Goal: Communication & Community: Ask a question

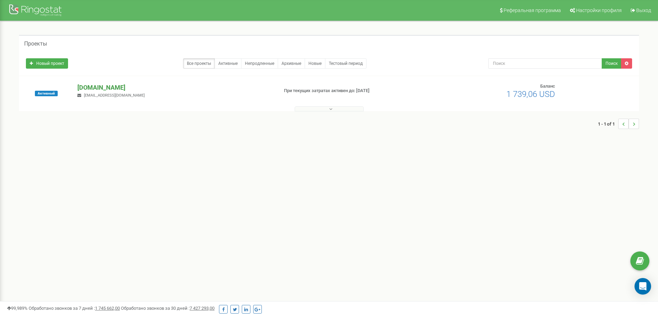
click at [91, 87] on p "[DOMAIN_NAME]" at bounding box center [174, 87] width 195 height 9
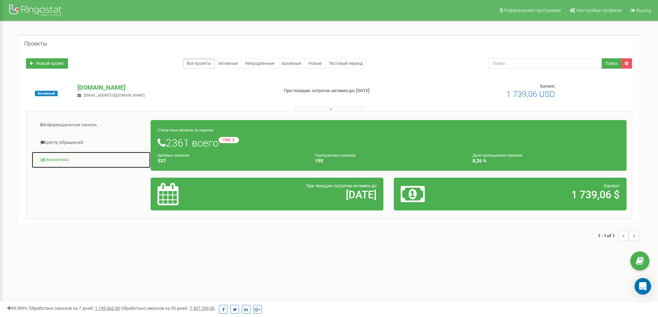
click at [60, 155] on link "Аналитика" at bounding box center [91, 160] width 120 height 17
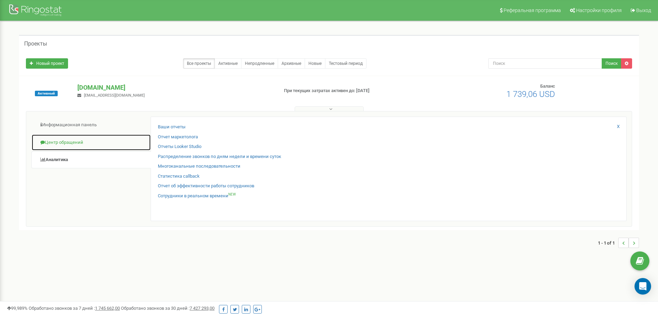
click at [63, 141] on link "Центр обращений" at bounding box center [91, 142] width 120 height 17
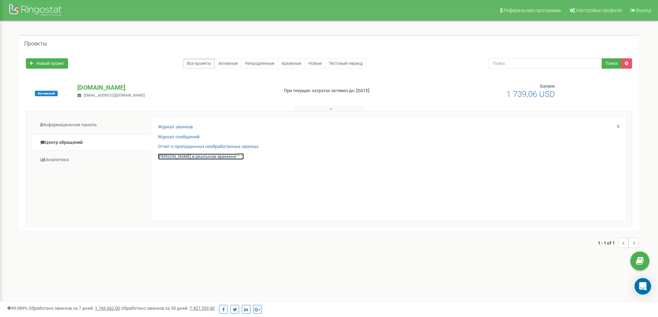
click at [169, 157] on link "Звонки в реальном времени NEW" at bounding box center [201, 157] width 86 height 7
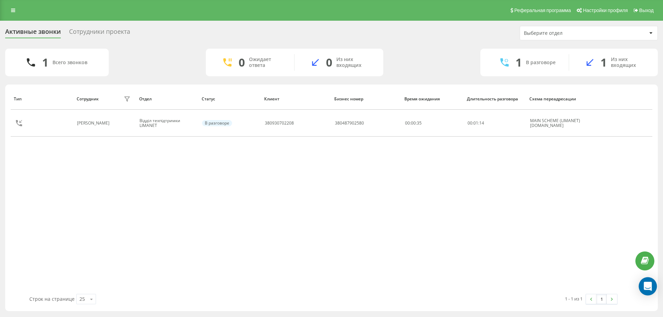
click at [647, 286] on icon "Open Intercom Messenger" at bounding box center [648, 286] width 8 height 9
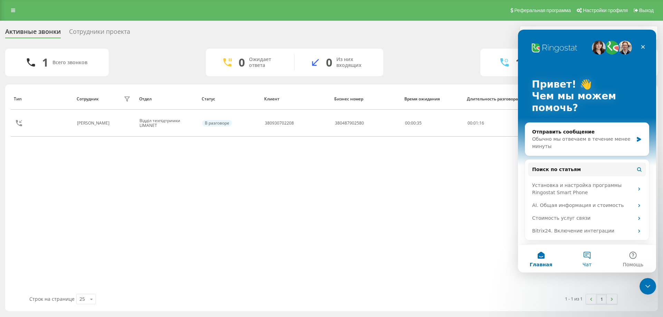
click at [589, 258] on button "Чат" at bounding box center [587, 259] width 46 height 28
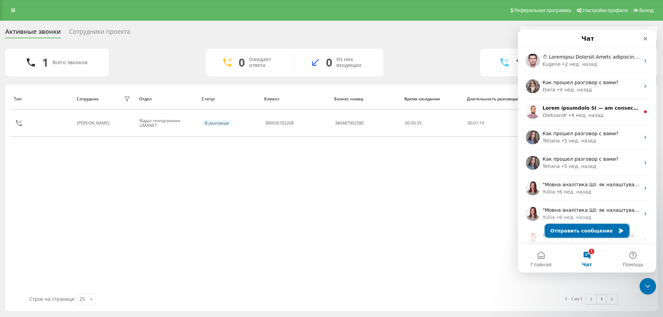
click at [582, 232] on button "Отправить сообщение" at bounding box center [587, 231] width 85 height 14
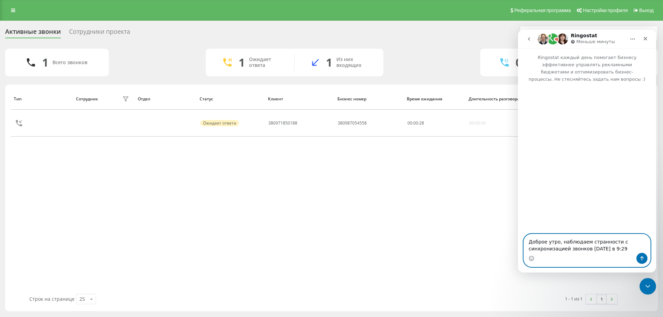
paste textarea "[PHONE_NUMBER]"
click at [584, 241] on textarea "Доброе утро, наблюдаем странности с синхронизацией звонков последний звонок в 9…" at bounding box center [587, 241] width 126 height 26
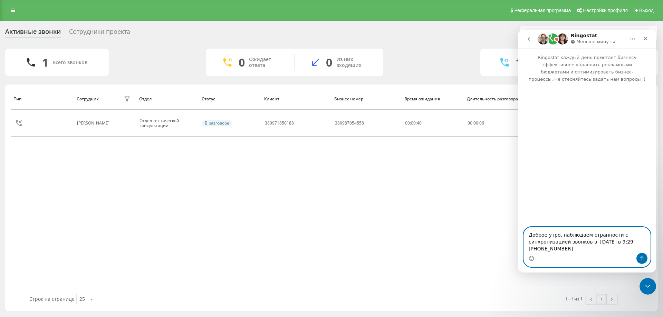
paste textarea "salesdrive"
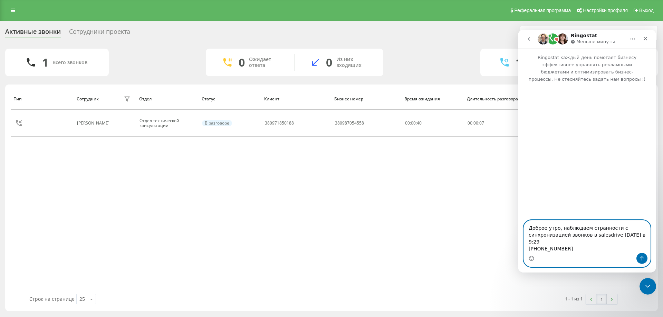
type textarea "Доброе утро, наблюдаем странности с синхронизацией звонков в salesdrive последн…"
click at [595, 247] on textarea "Доброе утро, наблюдаем странности с синхронизацией звонков в salesdrive последн…" at bounding box center [587, 237] width 126 height 32
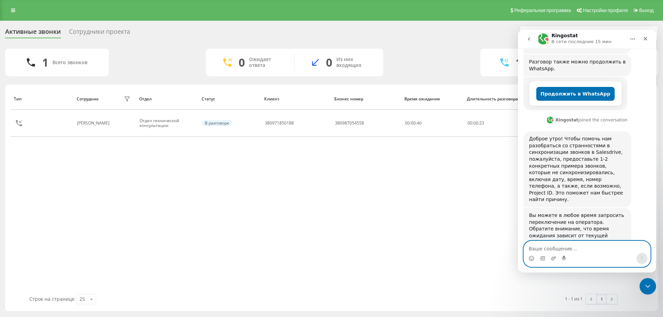
scroll to position [133, 0]
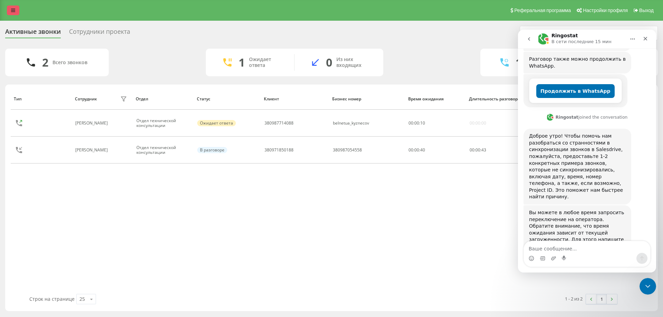
click at [12, 11] on icon at bounding box center [13, 10] width 4 height 5
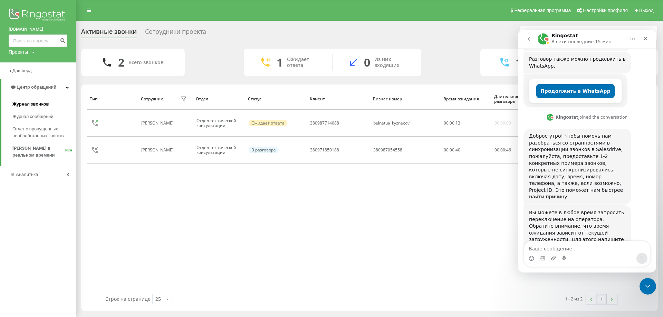
click at [41, 106] on span "Журнал звонков" at bounding box center [30, 104] width 36 height 7
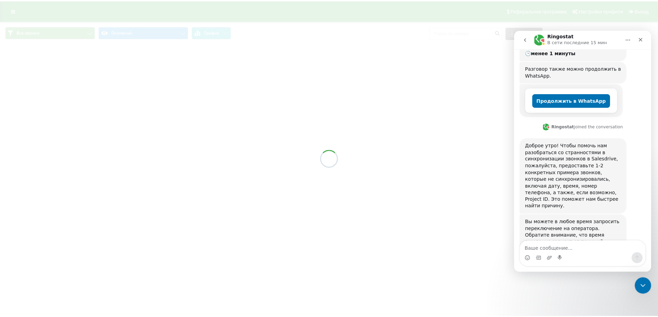
scroll to position [133, 0]
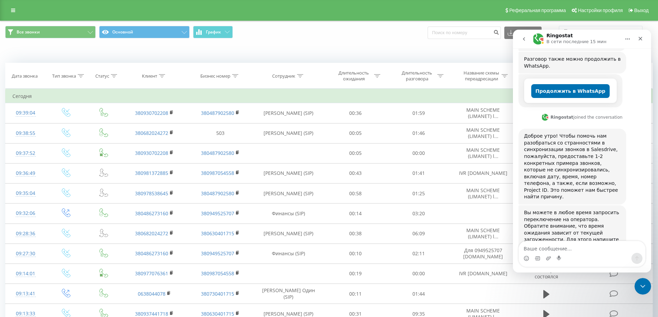
click at [556, 247] on textarea "Ваше сообщение..." at bounding box center [582, 247] width 126 height 12
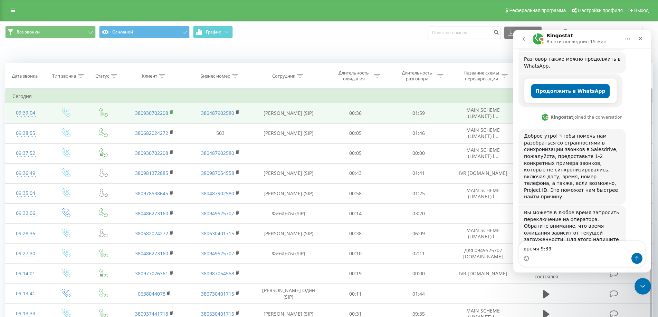
click at [171, 113] on rect at bounding box center [171, 112] width 2 height 3
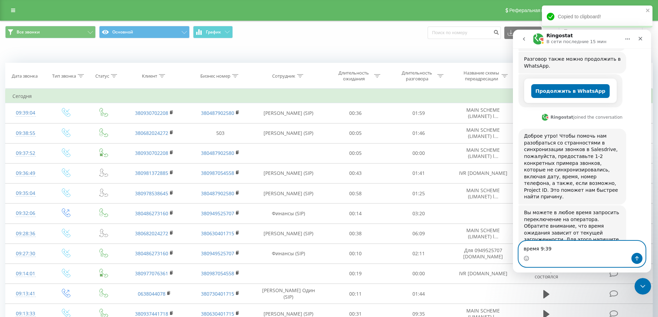
click at [562, 247] on textarea "время 9:39" at bounding box center [582, 247] width 126 height 12
paste textarea "380930702208"
drag, startPoint x: 538, startPoint y: 249, endPoint x: 524, endPoint y: 249, distance: 13.8
click at [524, 249] on textarea "время 9:39 380930702208" at bounding box center [582, 247] width 126 height 12
click at [585, 252] on textarea "время 9:39 380930702208" at bounding box center [582, 247] width 126 height 12
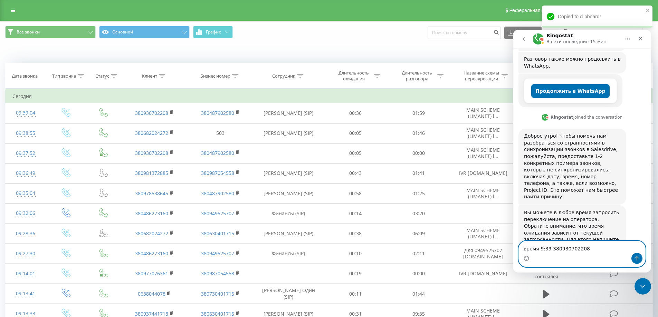
scroll to position [140, 0]
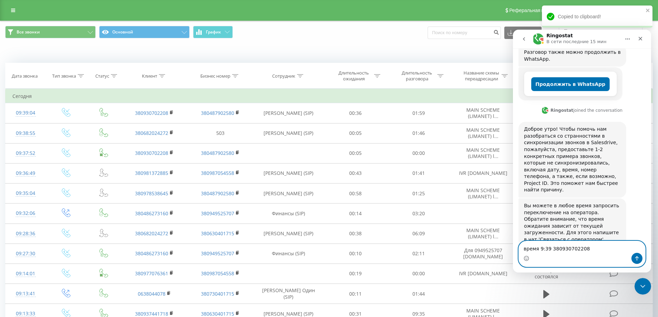
paste textarea "время"
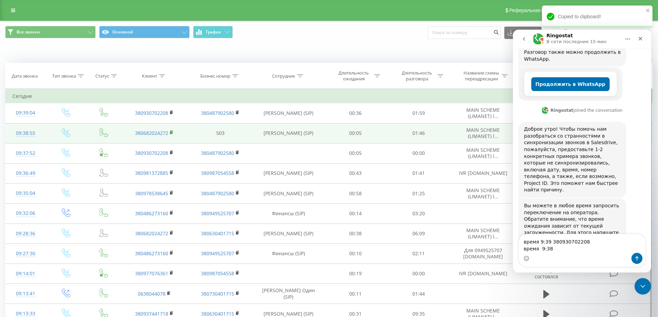
click at [172, 132] on icon at bounding box center [172, 132] width 4 height 5
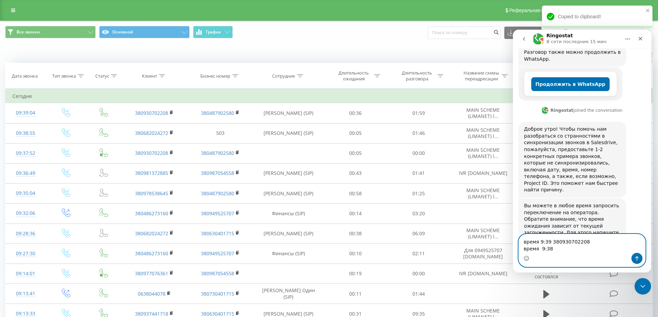
click at [561, 252] on textarea "время 9:39 380930702208 время 9:38" at bounding box center [582, 244] width 126 height 19
paste textarea "380682024272"
type textarea "время 9:39 380930702208 время 9:38 380682024272"
click at [634, 256] on icon "Отправить сообщение…" at bounding box center [637, 259] width 6 height 6
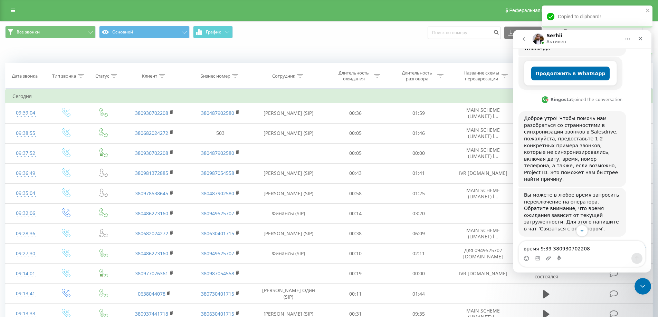
scroll to position [162, 0]
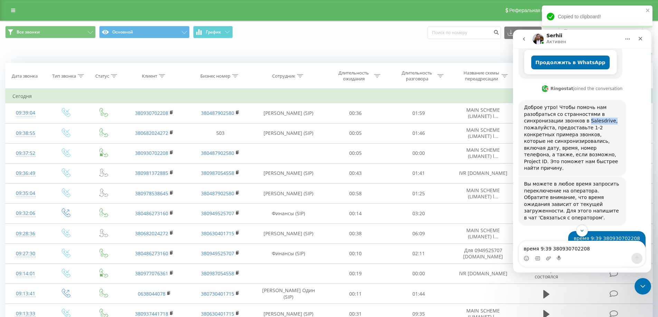
drag, startPoint x: 606, startPoint y: 107, endPoint x: 583, endPoint y: 109, distance: 22.5
click at [583, 109] on div "Доброе утро! Чтобы помочь нам разобраться со странностями в синхронизации звонк…" at bounding box center [572, 138] width 97 height 68
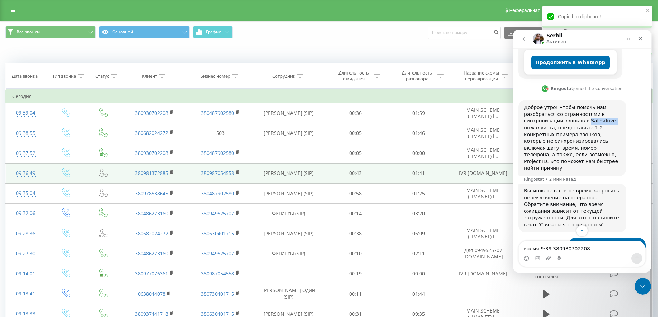
copy div "Salesdrive,"
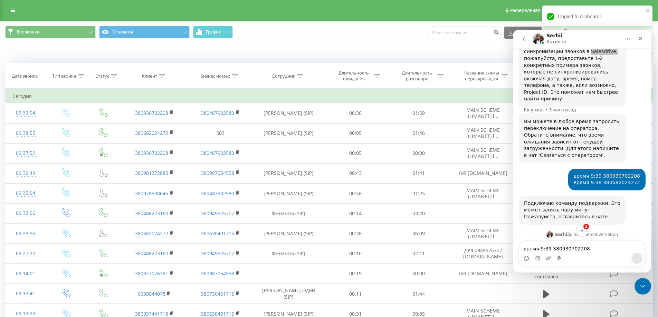
scroll to position [299, 0]
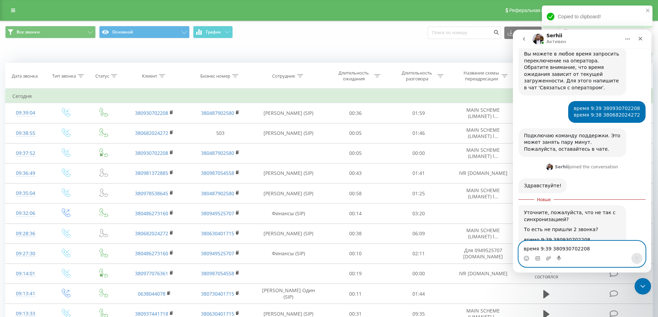
click at [555, 251] on textarea "время 9:39 380930702208 время 9:38 380682024272" at bounding box center [582, 247] width 126 height 12
type textarea "да"
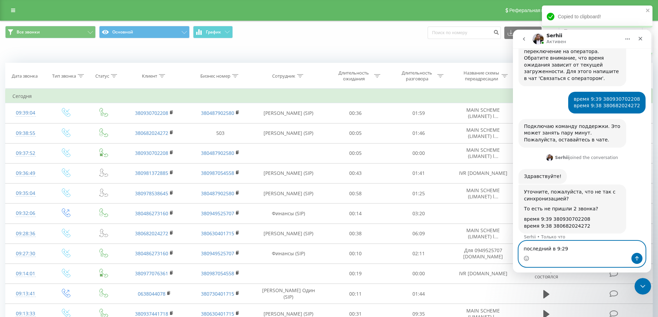
click at [574, 245] on textarea "последний в 9:29" at bounding box center [582, 247] width 126 height 12
paste textarea "[PHONE_NUMBER]"
type textarea "последний в 9:[PHONE_NUMBER]"
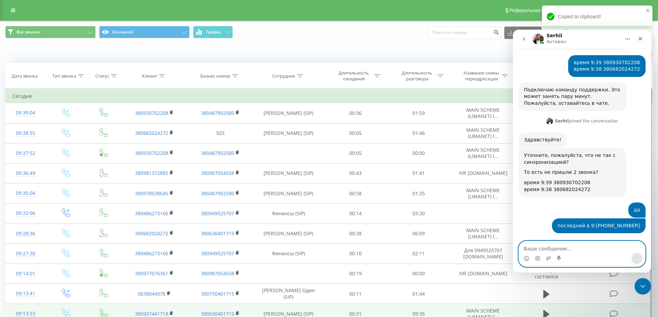
scroll to position [345, 0]
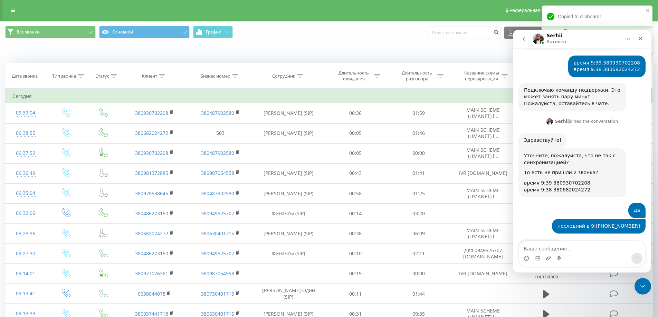
click at [545, 243] on div "Ringostat каждый день помогает бизнесу эффективнее управлять рекламными бюджета…" at bounding box center [582, 160] width 138 height 225
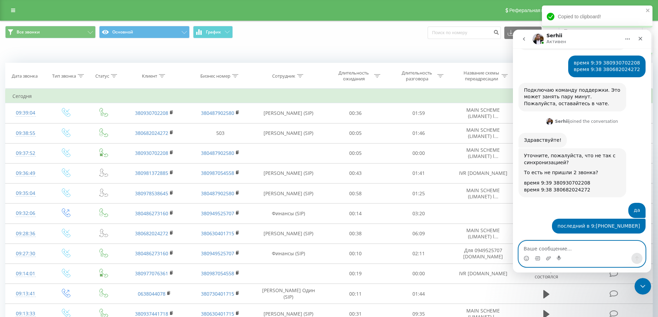
click at [543, 248] on textarea "Ваше сообщение..." at bounding box center [582, 247] width 126 height 12
type textarea "Спасибо"
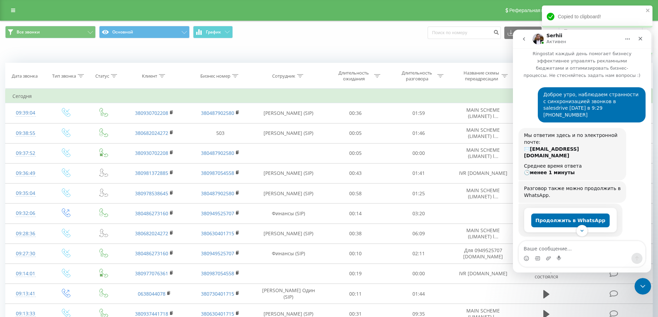
scroll to position [0, 0]
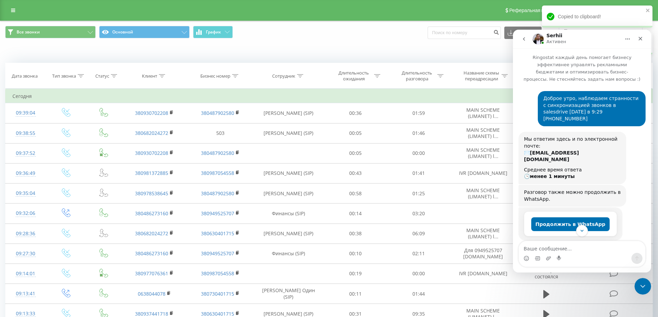
drag, startPoint x: 540, startPoint y: 104, endPoint x: 589, endPoint y: 107, distance: 49.5
click at [589, 107] on div "Доброе утро, наблюдаем странности с синхронизацией звонков в salesdrive [DATE] …" at bounding box center [592, 108] width 108 height 35
click at [592, 107] on div "Доброе утро, наблюдаем странности с синхронизацией звонков в salesdrive [DATE] …" at bounding box center [591, 108] width 97 height 27
drag, startPoint x: 598, startPoint y: 106, endPoint x: 539, endPoint y: 104, distance: 59.8
click at [539, 104] on div "Доброе утро, наблюдаем странности с синхронизацией звонков в salesdrive [DATE] …" at bounding box center [592, 108] width 108 height 35
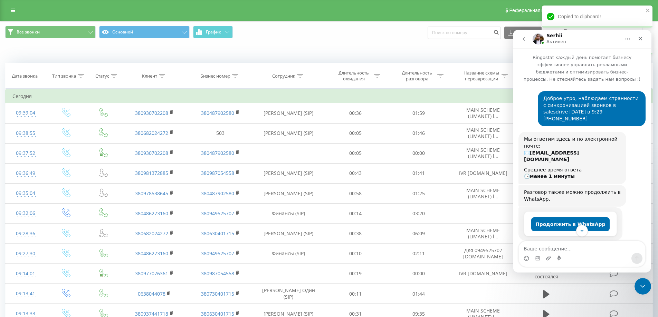
drag, startPoint x: 538, startPoint y: 109, endPoint x: 560, endPoint y: 112, distance: 21.9
click at [539, 109] on div "Доброе утро, наблюдаем странности с синхронизацией звонков в salesdrive [DATE] …" at bounding box center [592, 108] width 108 height 35
drag, startPoint x: 596, startPoint y: 105, endPoint x: 540, endPoint y: 106, distance: 56.7
click at [540, 106] on div "Доброе утро, наблюдаем странности с синхронизацией звонков в salesdrive [DATE] …" at bounding box center [592, 108] width 108 height 35
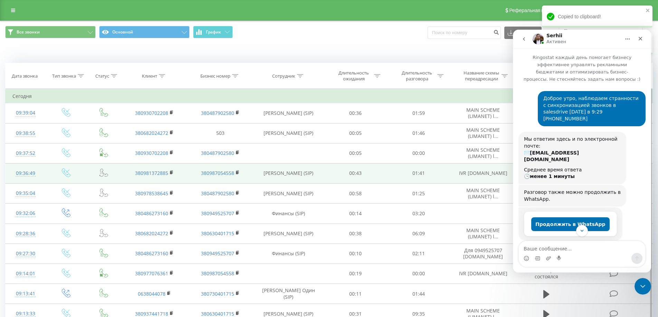
copy div "Доброе утро, наблюдаем странности с синхронизацией звонков в salesdrive [DATE] …"
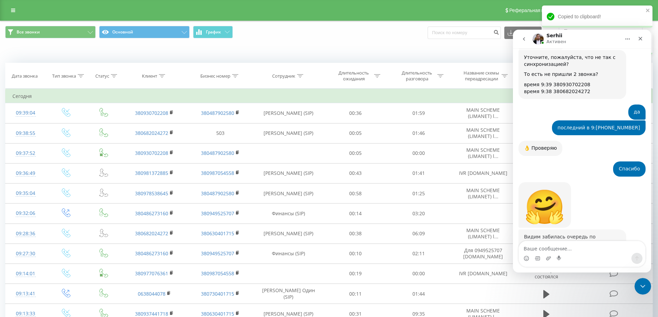
scroll to position [480, 0]
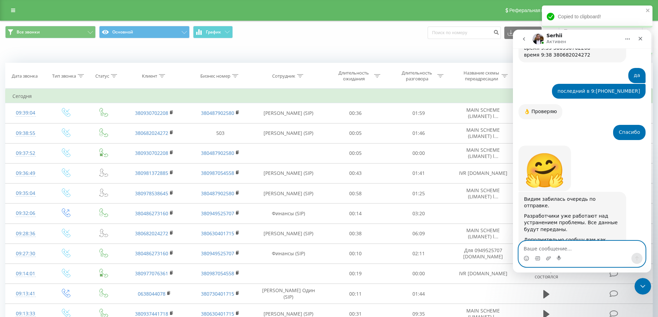
click at [565, 250] on textarea "Ваше сообщение..." at bounding box center [582, 247] width 126 height 12
type textarea "Спасибо"
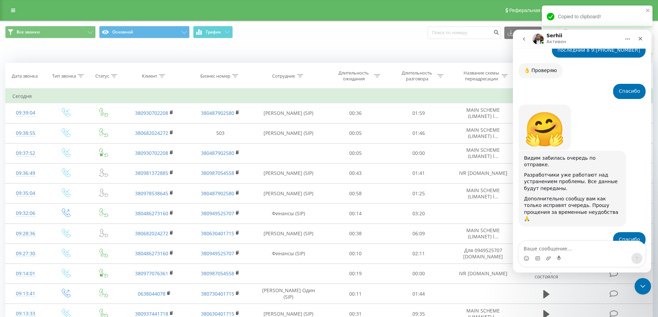
scroll to position [521, 0]
click at [15, 10] on icon at bounding box center [13, 10] width 4 height 5
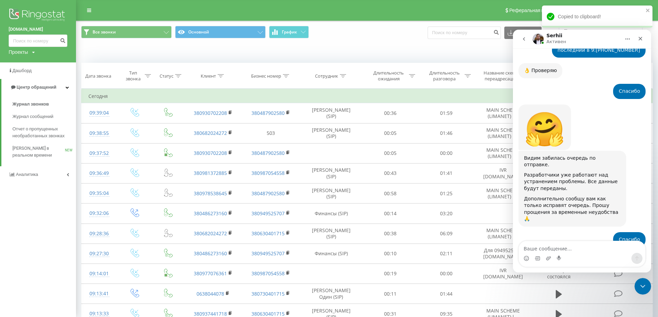
click at [26, 51] on div "Проекты" at bounding box center [18, 52] width 19 height 7
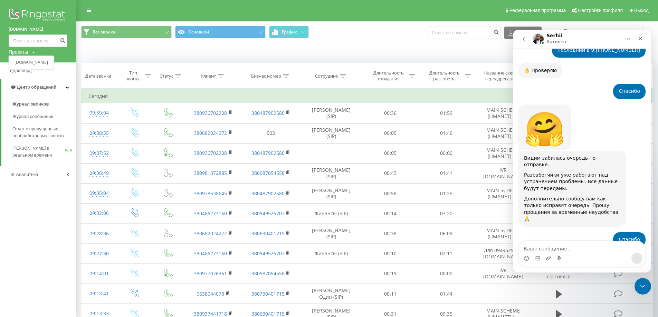
click at [61, 58] on div "[DOMAIN_NAME] Проекты [DOMAIN_NAME]" at bounding box center [38, 31] width 76 height 63
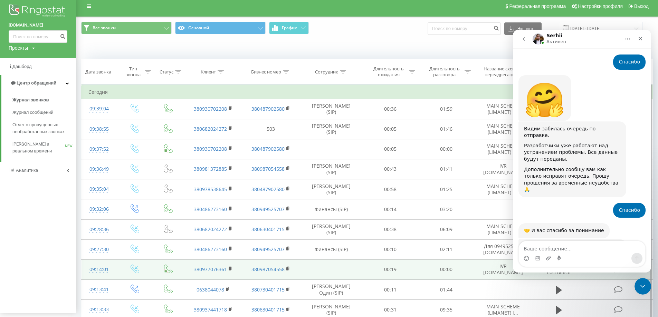
scroll to position [0, 0]
